Goal: Information Seeking & Learning: Find specific fact

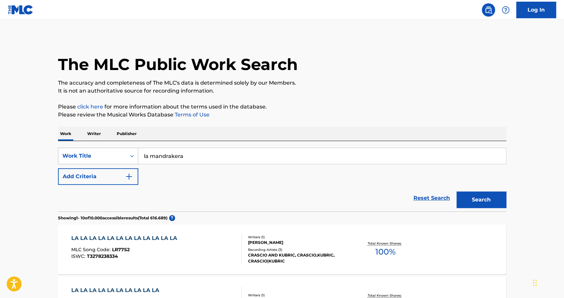
drag, startPoint x: 189, startPoint y: 157, endPoint x: 85, endPoint y: 158, distance: 104.1
click at [85, 158] on div "SearchWithCriteriafd0825b9-9417-4d9f-93d1-65ccfe945a74 Work Title la mandrakera" at bounding box center [282, 155] width 448 height 17
type input "mierda de gira"
click at [456, 191] on button "Search" at bounding box center [481, 199] width 50 height 17
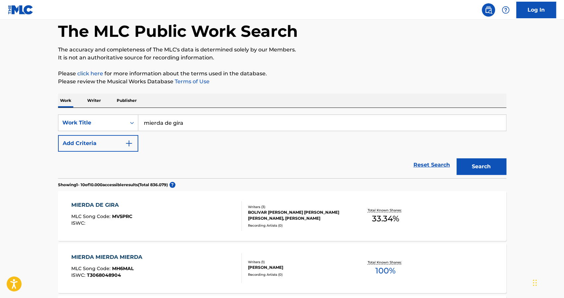
scroll to position [66, 0]
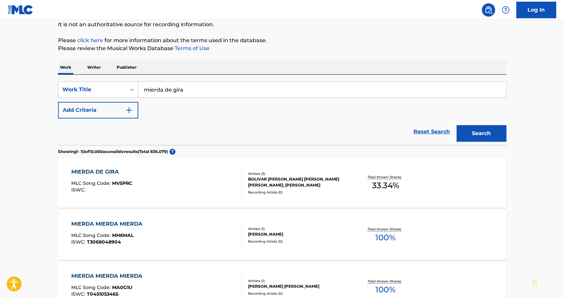
click at [281, 185] on div "BOLIVAR [PERSON_NAME] [PERSON_NAME] [PERSON_NAME], [PERSON_NAME]" at bounding box center [298, 182] width 100 height 12
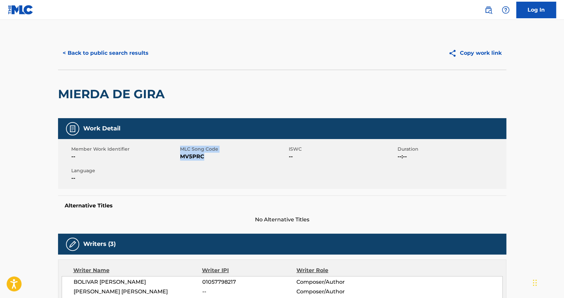
drag, startPoint x: 202, startPoint y: 157, endPoint x: 182, endPoint y: 160, distance: 21.0
click at [179, 161] on div "Member Work Identifier -- MLC Song Code MV5PRC ISWC -- Duration --:-- Language …" at bounding box center [282, 164] width 448 height 50
click at [190, 155] on span "MV5PRC" at bounding box center [233, 156] width 107 height 8
drag, startPoint x: 203, startPoint y: 155, endPoint x: 181, endPoint y: 158, distance: 22.4
click at [181, 158] on span "MV5PRC" at bounding box center [233, 156] width 107 height 8
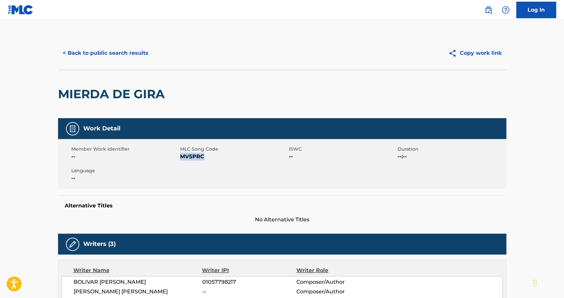
copy span "MV5PRC"
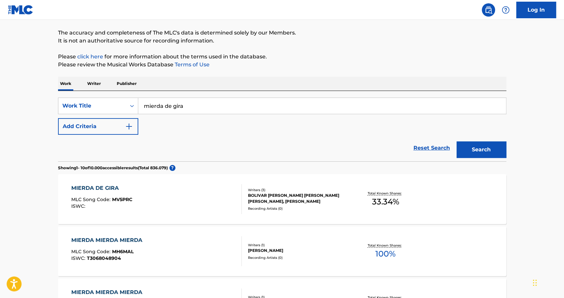
scroll to position [66, 0]
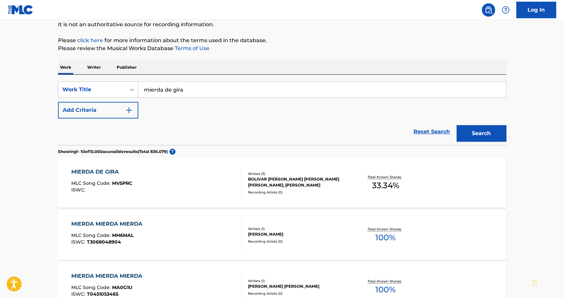
click at [113, 182] on span "MV5PRC" at bounding box center [122, 183] width 20 height 6
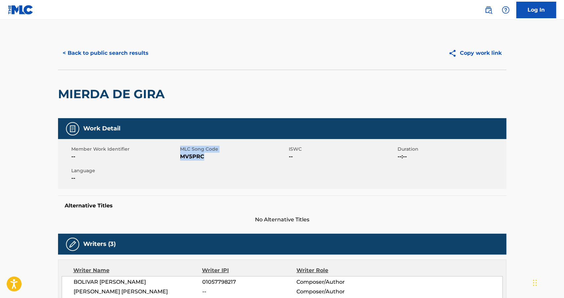
drag, startPoint x: 207, startPoint y: 155, endPoint x: 178, endPoint y: 155, distance: 29.8
click at [178, 155] on div "Member Work Identifier -- MLC Song Code MV5PRC ISWC -- Duration --:-- Language …" at bounding box center [282, 164] width 448 height 50
click at [178, 155] on div "Member Work Identifier --" at bounding box center [125, 152] width 109 height 15
click at [181, 156] on span "MV5PRC" at bounding box center [233, 156] width 107 height 8
drag, startPoint x: 180, startPoint y: 156, endPoint x: 204, endPoint y: 157, distance: 23.5
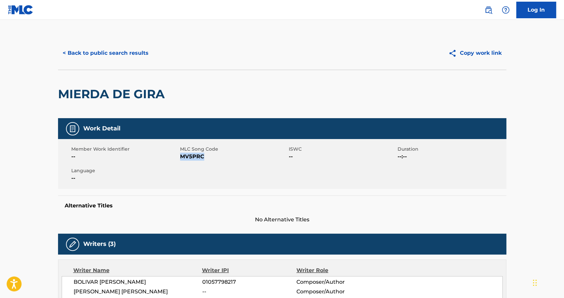
click at [204, 157] on span "MV5PRC" at bounding box center [233, 156] width 107 height 8
copy span "MV5PRC"
